Goal: Task Accomplishment & Management: Complete application form

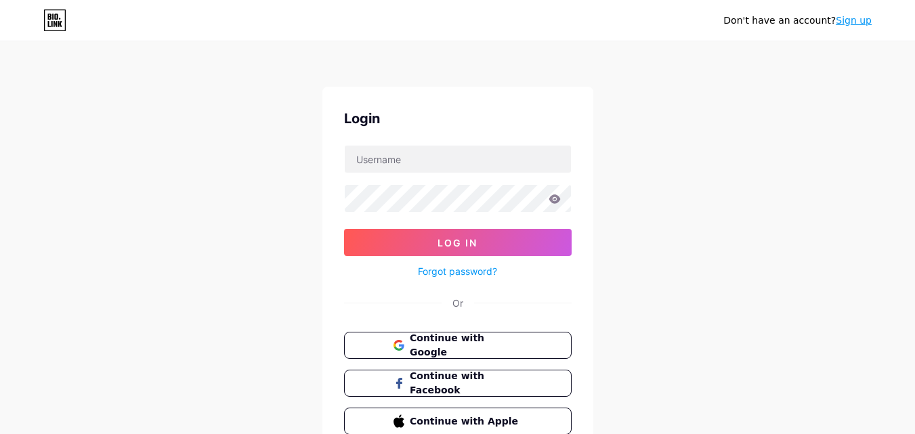
scroll to position [65, 0]
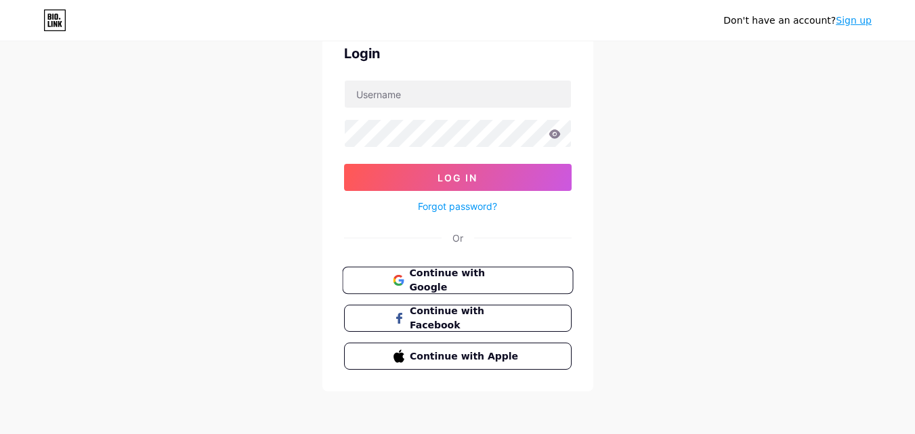
click at [452, 278] on span "Continue with Google" at bounding box center [465, 280] width 113 height 29
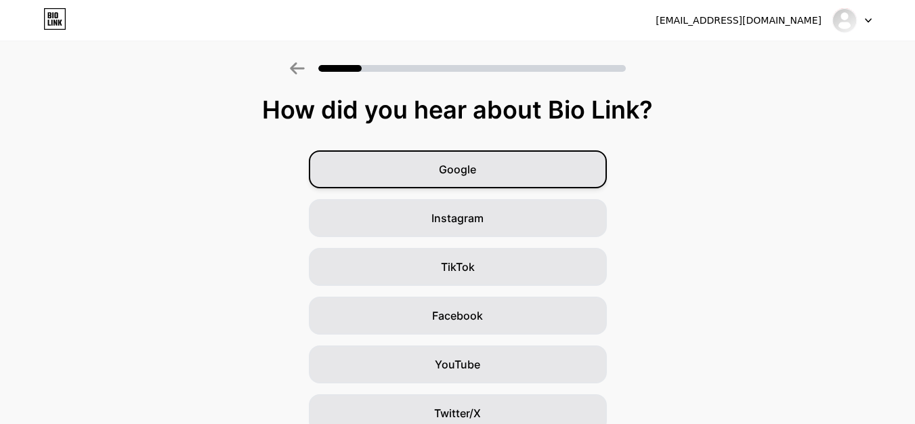
click at [475, 162] on span "Google" at bounding box center [457, 169] width 37 height 16
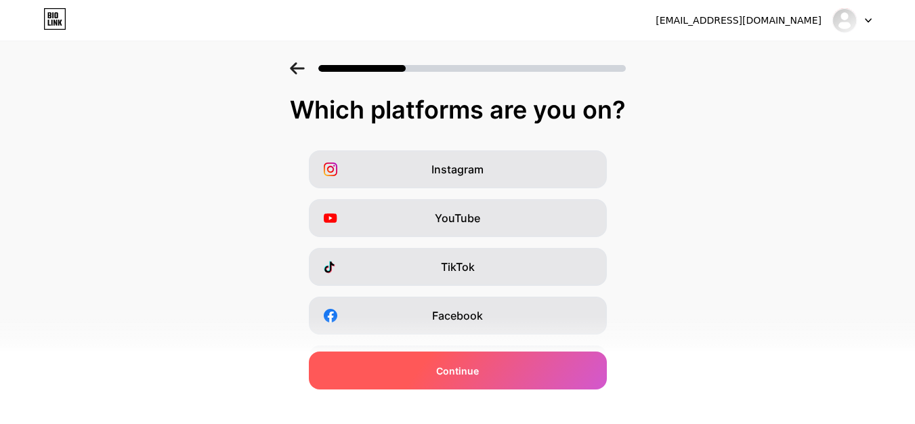
click at [534, 369] on div "Continue" at bounding box center [458, 370] width 298 height 38
